Goal: Transaction & Acquisition: Purchase product/service

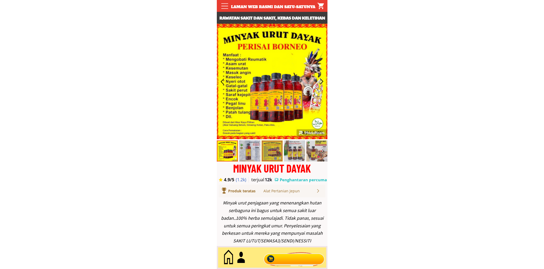
click at [298, 261] on div at bounding box center [294, 257] width 64 height 17
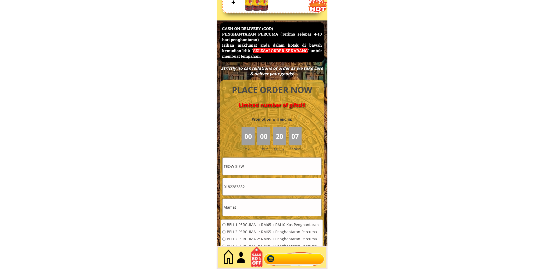
scroll to position [2287, 0]
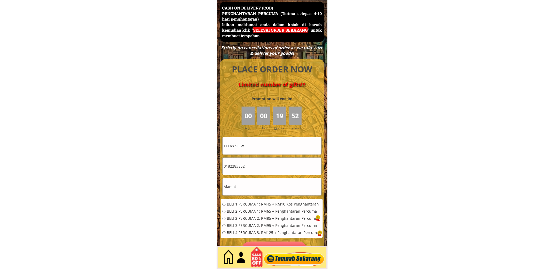
click at [251, 212] on span "BELI 2 PERCUMA 1: RM65 + Penghantaran Percuma" at bounding box center [273, 212] width 92 height 4
radio input "true"
click at [246, 146] on input "TEOW SIEW" at bounding box center [272, 145] width 99 height 17
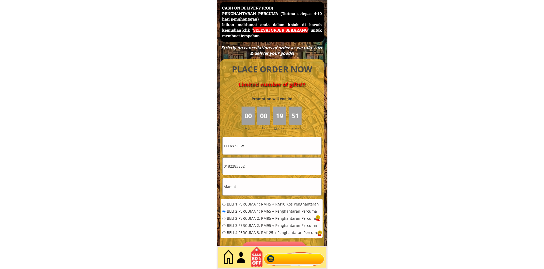
paste input "Hasri binti tamrin"
type input "Hasri binti tamrin"
click at [262, 169] on input "0182283852" at bounding box center [272, 166] width 99 height 17
paste input "66440350"
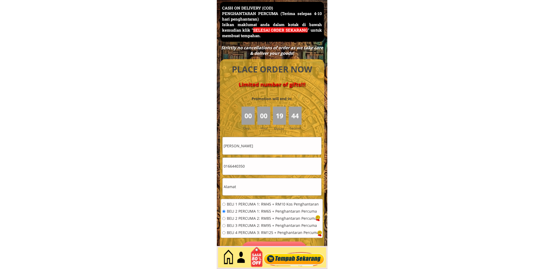
type input "0166440350"
click at [265, 193] on input "text" at bounding box center [272, 186] width 99 height 17
paste input "Hospital ampuan Rahimah klinik harian Acc klang41200 Selangor DE"
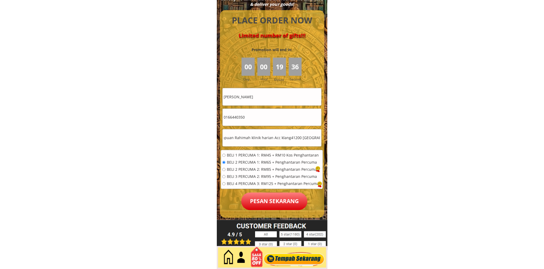
scroll to position [0, 0]
drag, startPoint x: 243, startPoint y: 139, endPoint x: 221, endPoint y: 146, distance: 23.5
click at [247, 141] on input "Hospital ampuan Rahimah klinik harian Acc klang41200 Selangor DE" at bounding box center [272, 137] width 99 height 17
type input "Hospital ampuan Rahimah klinik harian Acc klang41200 Selangor DE"
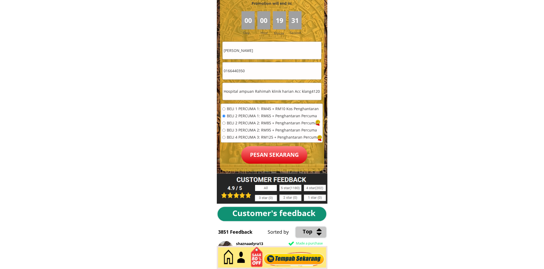
scroll to position [2385, 0]
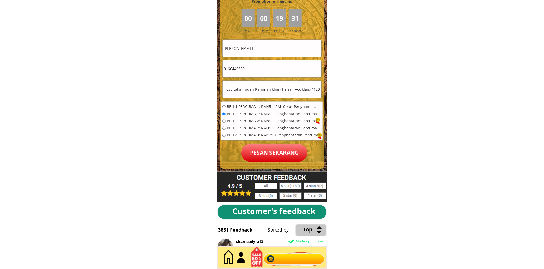
click at [273, 156] on p "Pesan sekarang" at bounding box center [274, 153] width 66 height 18
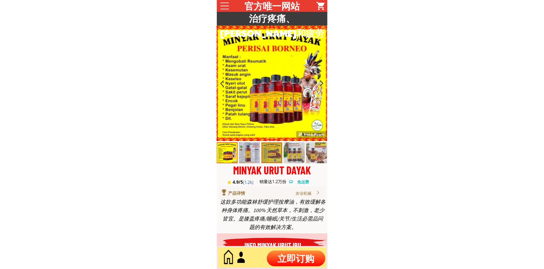
click at [302, 256] on p "立即订购" at bounding box center [296, 259] width 59 height 16
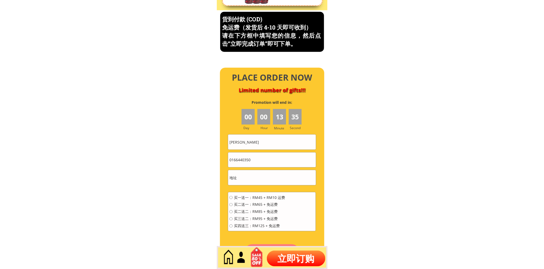
scroll to position [2255, 0]
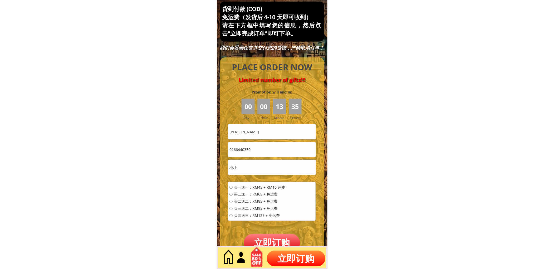
click at [262, 148] on input "0166440350" at bounding box center [272, 149] width 88 height 15
paste input "8180928"
type input "0168180928"
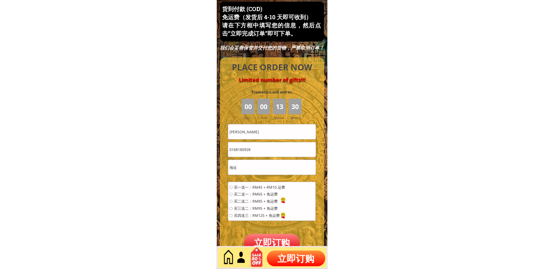
click at [267, 130] on input "[PERSON_NAME]" at bounding box center [272, 131] width 88 height 15
paste input "Jenny chong"
type input "Jenny chong"
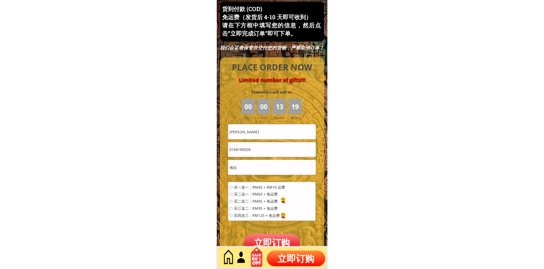
click at [276, 167] on input "text" at bounding box center [272, 167] width 88 height 15
paste input "Lot 1-7 grd for,bangunan seri damai,lrg nibung 1A,off jalan kolam,luyang,88000 …"
type input "Lot 1-7 grd for,bangunan seri damai,lrg nibung 1A,off jalan kolam,luyang,88000 …"
click at [262, 193] on span "买二送一：RM65 + 免运费" at bounding box center [259, 195] width 51 height 4
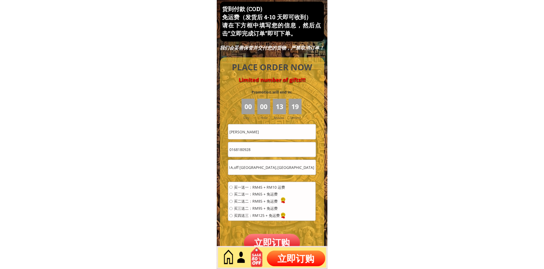
radio input "true"
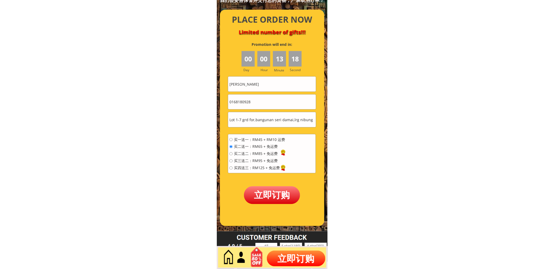
scroll to position [2303, 0]
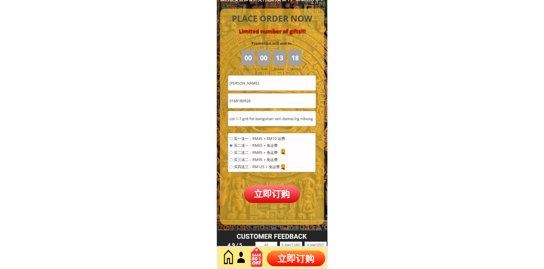
click at [272, 198] on p "立即订购" at bounding box center [272, 194] width 56 height 18
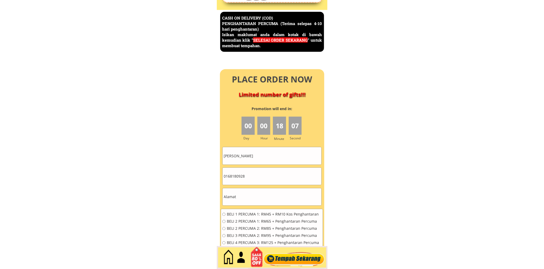
scroll to position [2287, 0]
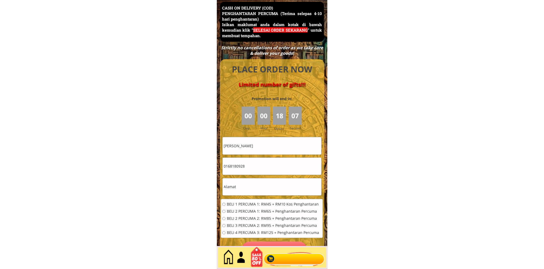
click at [276, 169] on input "0168180928" at bounding box center [272, 166] width 99 height 17
paste input "39450933"
type input "0139450933"
click at [260, 149] on input "Jenny chong" at bounding box center [272, 145] width 99 height 17
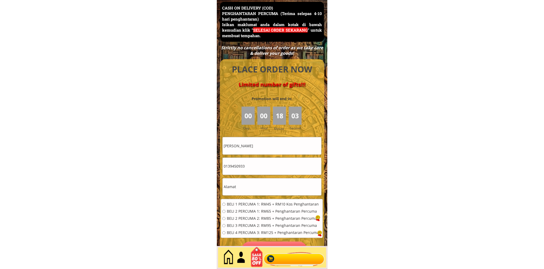
click at [260, 149] on input "Jenny chong" at bounding box center [272, 145] width 99 height 17
paste input "Mazlan Bin A Bakar"
click at [260, 149] on input "Jenny Mazlan Bin A Bakar" at bounding box center [272, 145] width 99 height 17
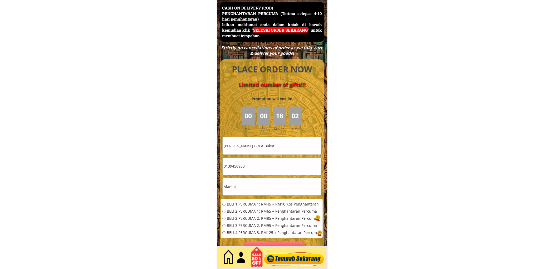
paste input "text"
type input "Mazlan Bin A Bakar"
click at [273, 191] on input "text" at bounding box center [272, 186] width 99 height 17
paste input "Gerai no 5 pantai pennunjuk Kijal"
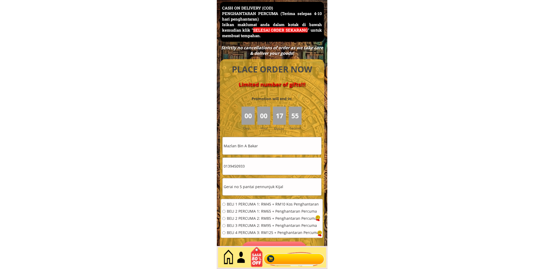
type input "Gerai no 5 pantai pennunjuk Kijal"
click at [239, 215] on div "BELI 1 PERCUMA 1: RM45 + RM10 Kos Penghantaran BELI 2 PERCUMA 1: RM65 + Penghan…" at bounding box center [270, 221] width 97 height 36
click at [240, 207] on div "BELI 1 PERCUMA 1: RM45 + RM10 Kos Penghantaran BELI 2 PERCUMA 1: RM65 + Penghan…" at bounding box center [270, 221] width 97 height 36
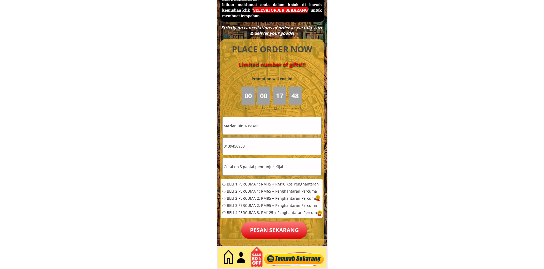
scroll to position [2336, 0]
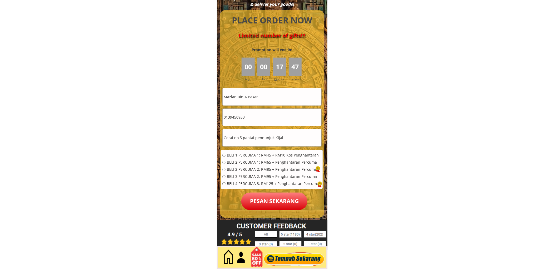
click at [241, 154] on span "BELI 1 PERCUMA 1: RM45 + RM10 Kos Penghantaran" at bounding box center [273, 156] width 92 height 4
radio input "true"
click at [280, 208] on p "Pesan sekarang" at bounding box center [274, 202] width 66 height 18
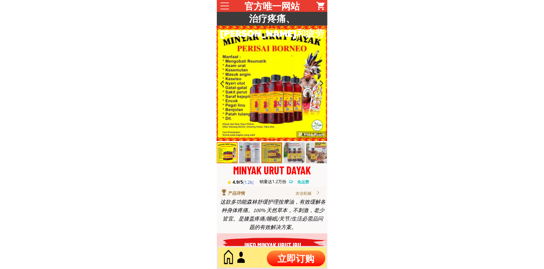
click at [309, 255] on p "立即订购" at bounding box center [296, 259] width 59 height 16
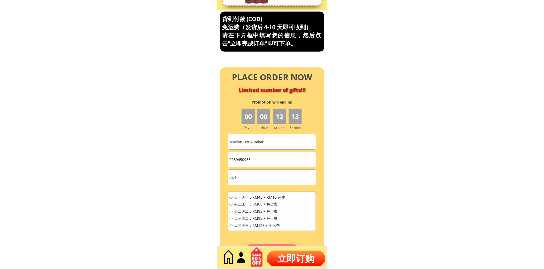
scroll to position [2255, 0]
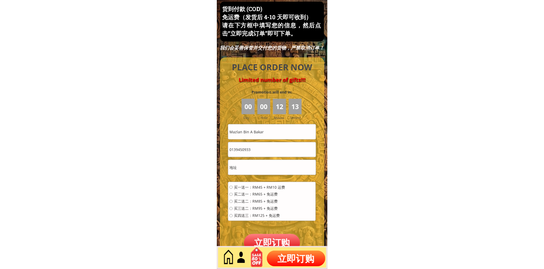
click at [273, 146] on input "0139450933" at bounding box center [272, 149] width 88 height 15
paste input "43397288"
type input "0143397288"
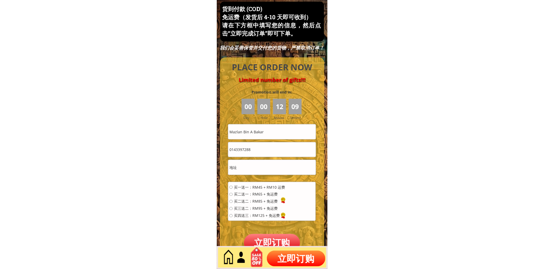
click at [276, 136] on input "Mazlan Bin A Bakar" at bounding box center [272, 131] width 88 height 15
paste input "Yaplianhin"
type input "Yaplianhin"
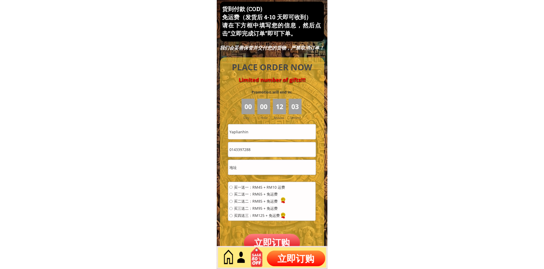
click at [274, 173] on input "text" at bounding box center [272, 167] width 88 height 15
paste input "No11.Jln.4/1.Prima.selayang.km15.off.jln.rawang.68100.batu.caves.selangor"
type input "No11.Jln.4/1.Prima.selayang.km15.off.jln.rawang.68100.batu.caves.selangor"
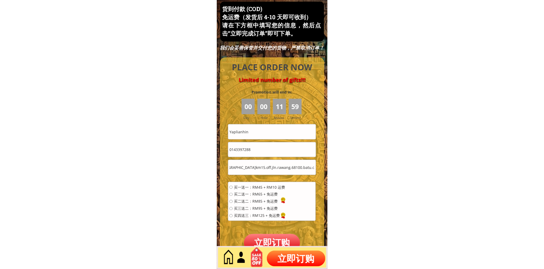
scroll to position [0, 0]
click at [241, 193] on span "买二送一：RM65 + 免运费" at bounding box center [259, 195] width 51 height 4
radio input "true"
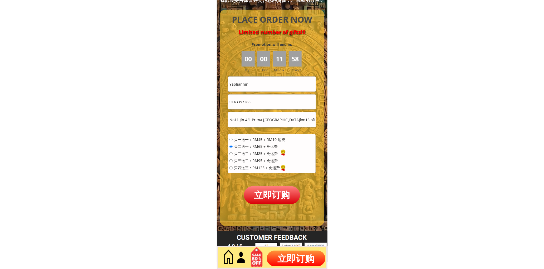
scroll to position [2303, 0]
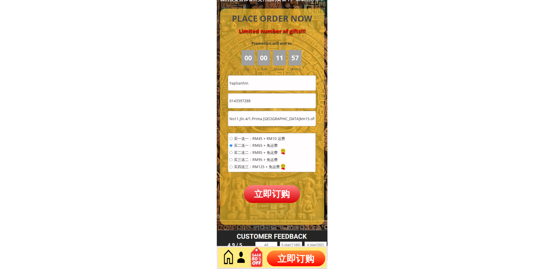
click at [272, 195] on p "立即订购" at bounding box center [272, 194] width 56 height 18
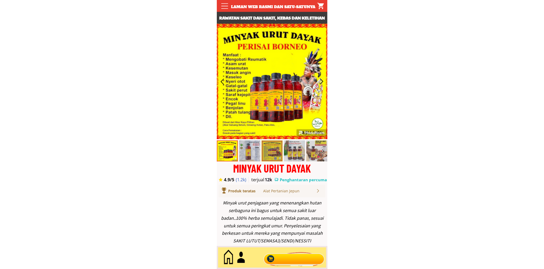
click at [290, 264] on div at bounding box center [294, 257] width 64 height 17
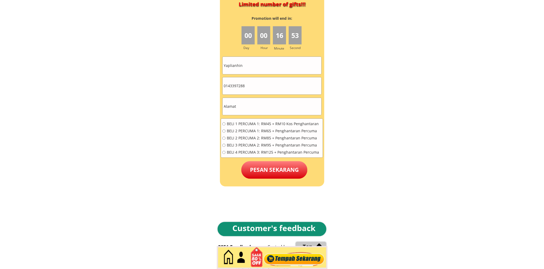
scroll to position [2385, 0]
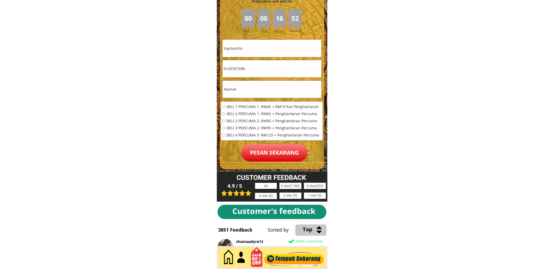
click at [260, 56] on input "Yaplianhin" at bounding box center [272, 48] width 99 height 17
click at [255, 70] on input "0143397288" at bounding box center [272, 68] width 99 height 17
paste input "39642597"
type input "0139642597"
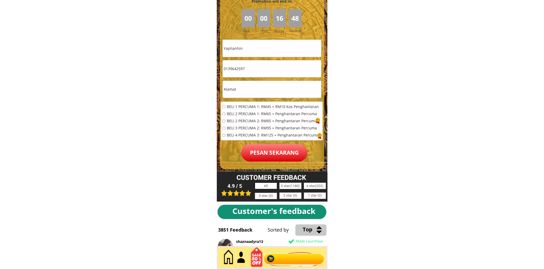
click at [266, 48] on input "Yaplianhin" at bounding box center [272, 48] width 99 height 17
paste input "Rugayah Bt mamat"
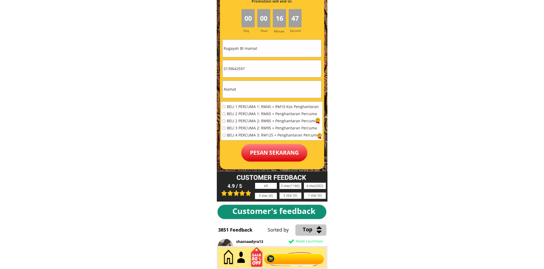
type input "Rugayah Bt mamat"
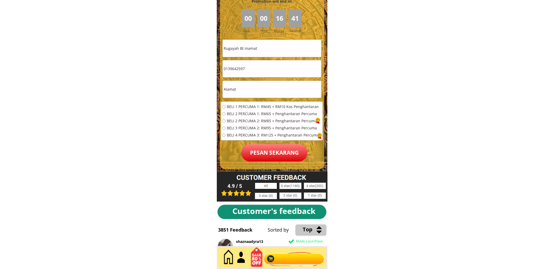
click at [247, 84] on input "text" at bounding box center [272, 89] width 99 height 17
paste input "Lot 1000 Depan Sk Kota Jembal [GEOGRAPHIC_DATA]"
type input "Lot 1000 Depan Sk Kota Jembal [GEOGRAPHIC_DATA]"
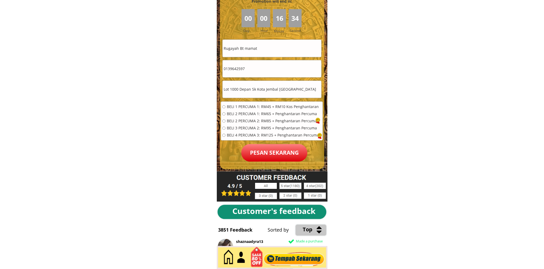
click at [259, 113] on span "BELI 2 PERCUMA 1: RM65 + Penghantaran Percuma" at bounding box center [273, 114] width 92 height 4
radio input "true"
click at [263, 156] on p "Pesan sekarang" at bounding box center [274, 153] width 66 height 18
